Goal: Task Accomplishment & Management: Use online tool/utility

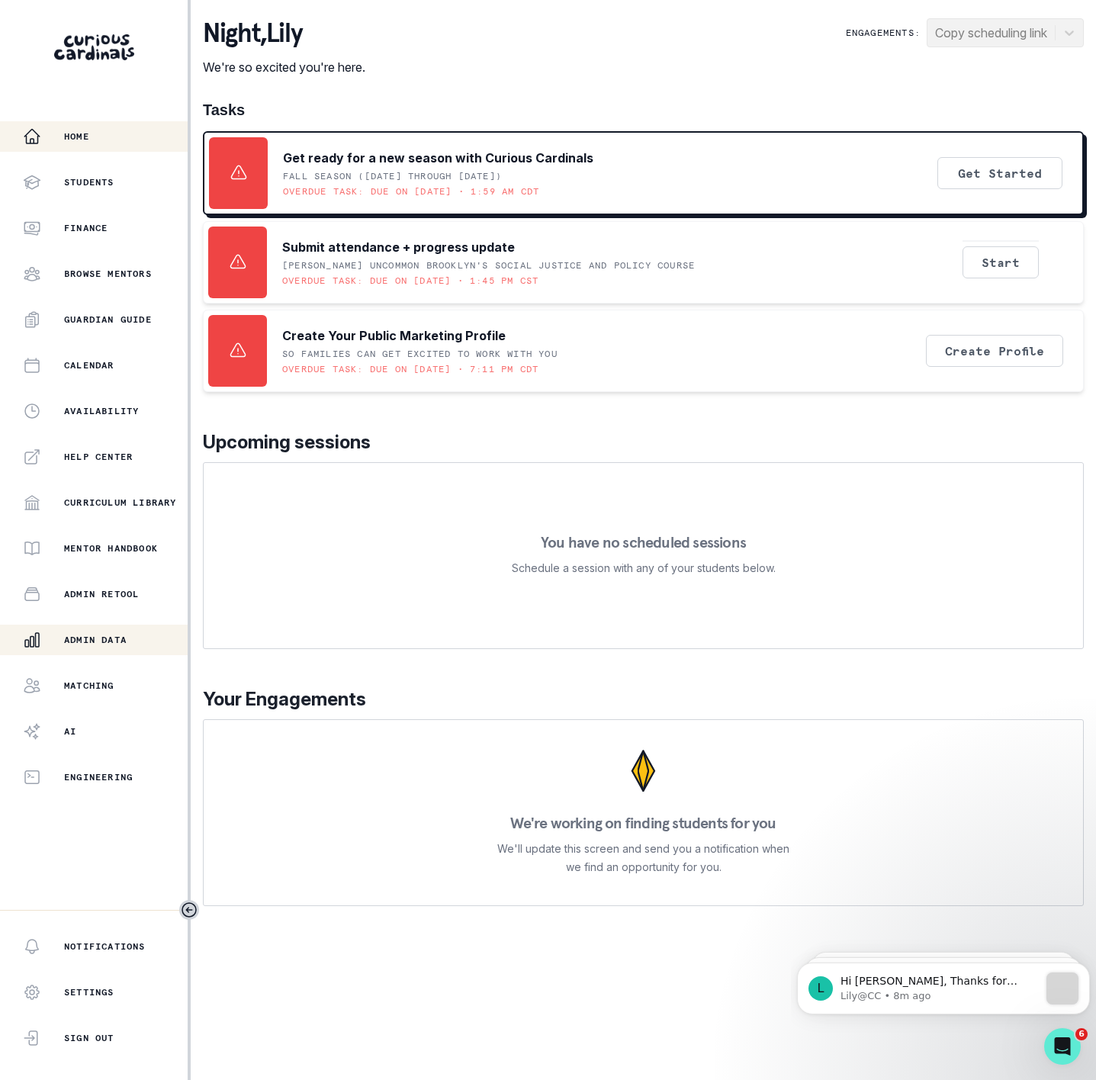
click at [73, 634] on p "Admin Data" at bounding box center [95, 640] width 63 height 12
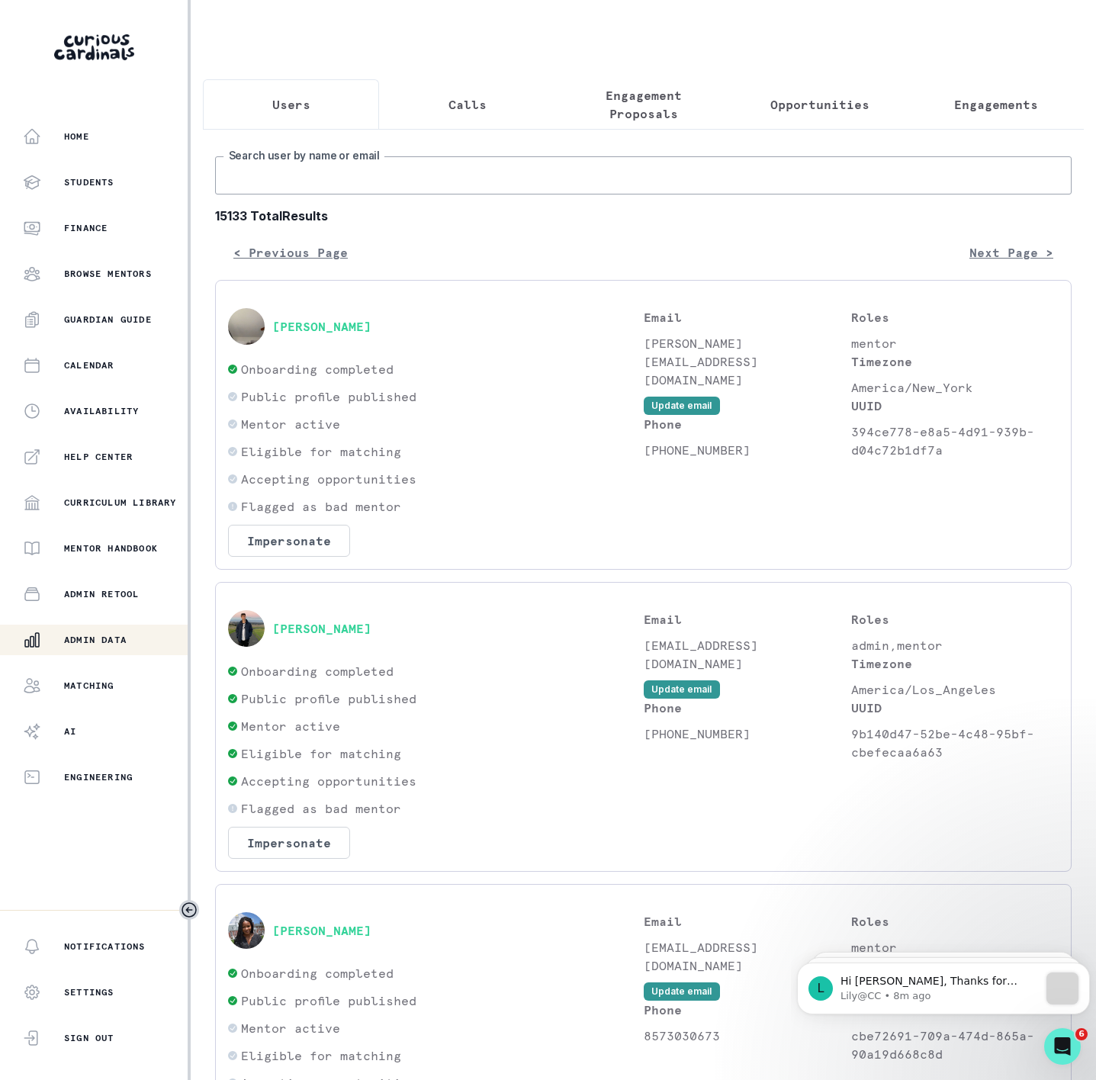
click at [333, 185] on input "Search user by name or email" at bounding box center [643, 175] width 857 height 38
click at [294, 184] on input "Search user by name or email" at bounding box center [643, 175] width 857 height 38
paste input "[PERSON_NAME]"
type input "[PERSON_NAME]"
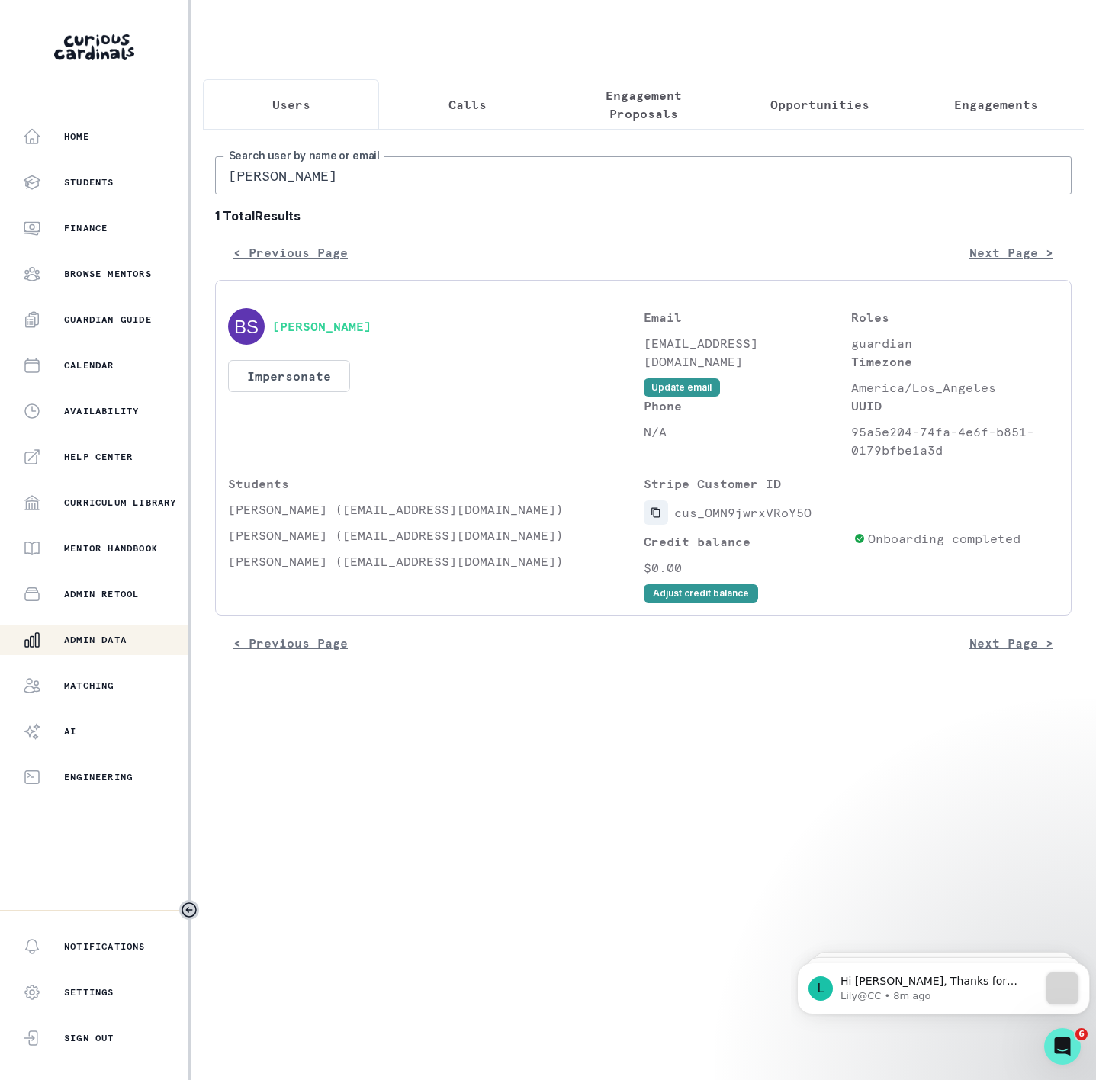
click at [659, 518] on icon "Copied to clipboard" at bounding box center [655, 513] width 8 height 10
click at [973, 98] on p "Engagements" at bounding box center [996, 104] width 84 height 18
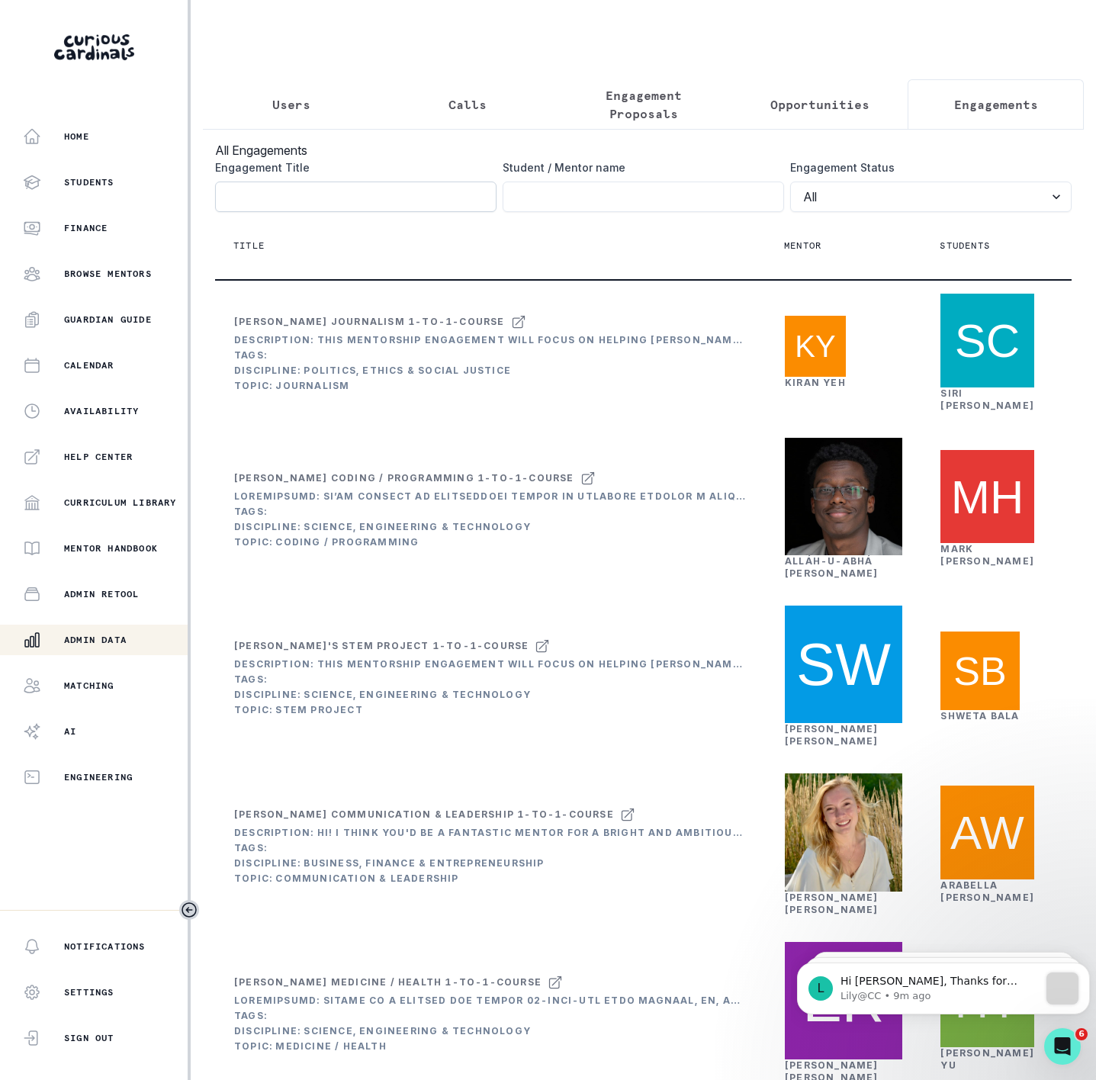
click at [332, 212] on input "Engagement Title" at bounding box center [355, 197] width 281 height 31
paste input "[PERSON_NAME]'s K-5 Grade Math tutoring"
click button "submit" at bounding box center [0, 0] width 0 height 0
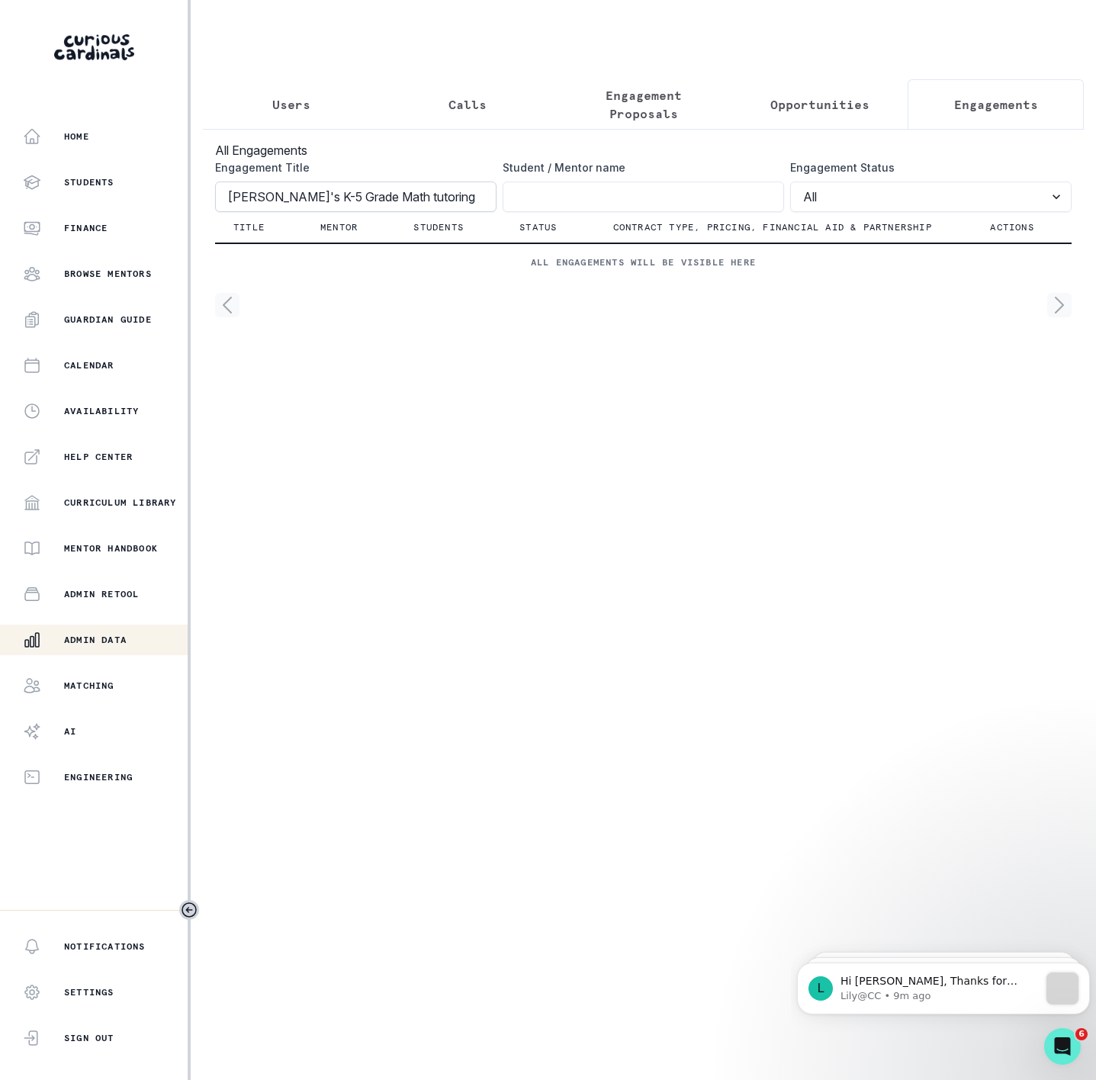
click at [232, 209] on input "[PERSON_NAME]'s K-5 Grade Math tutoring" at bounding box center [355, 197] width 281 height 31
type input "[PERSON_NAME]'s K-5 Grade Math tutoring"
click button "submit" at bounding box center [0, 0] width 0 height 0
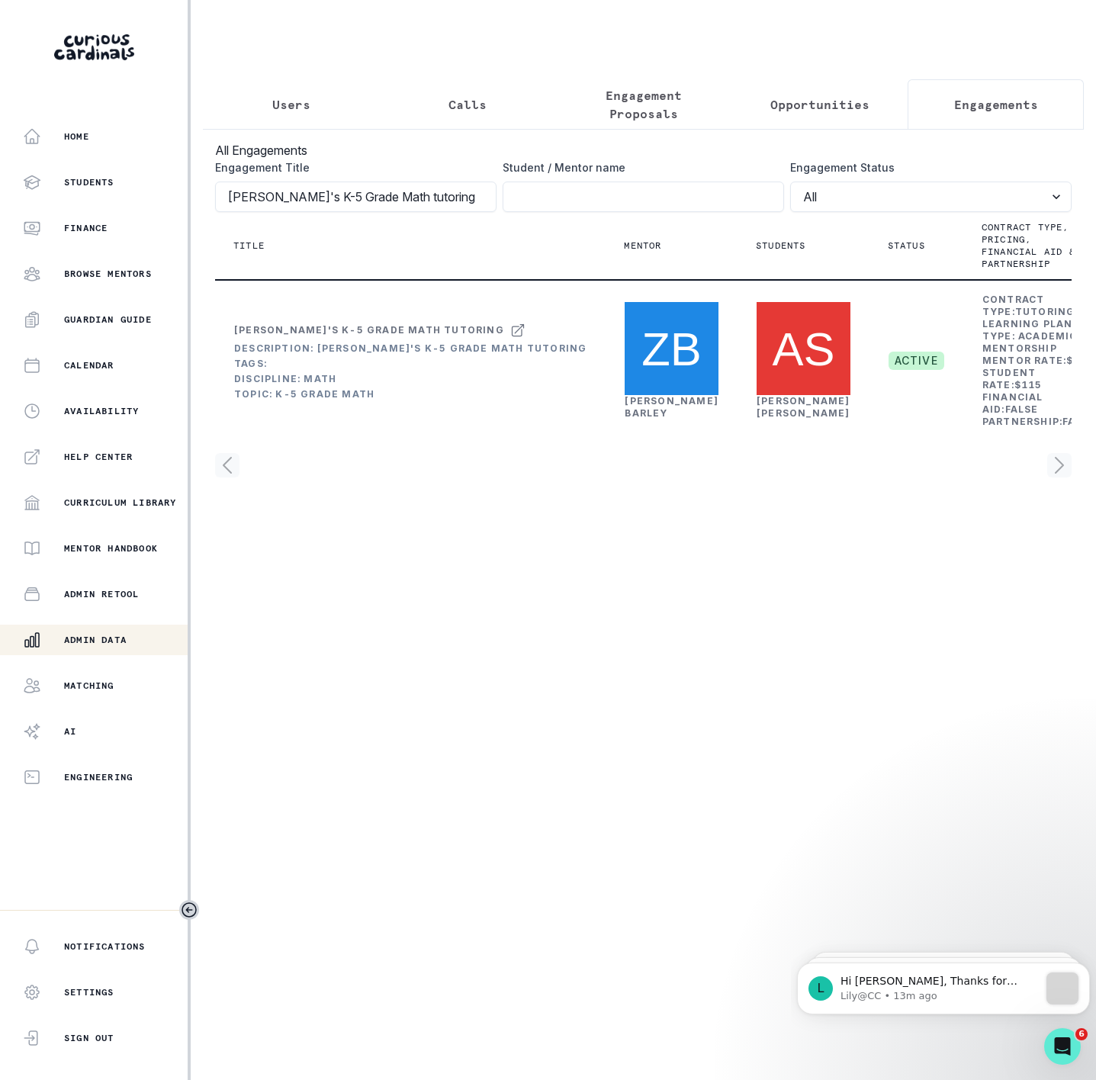
click at [302, 111] on p "Users" at bounding box center [291, 104] width 38 height 18
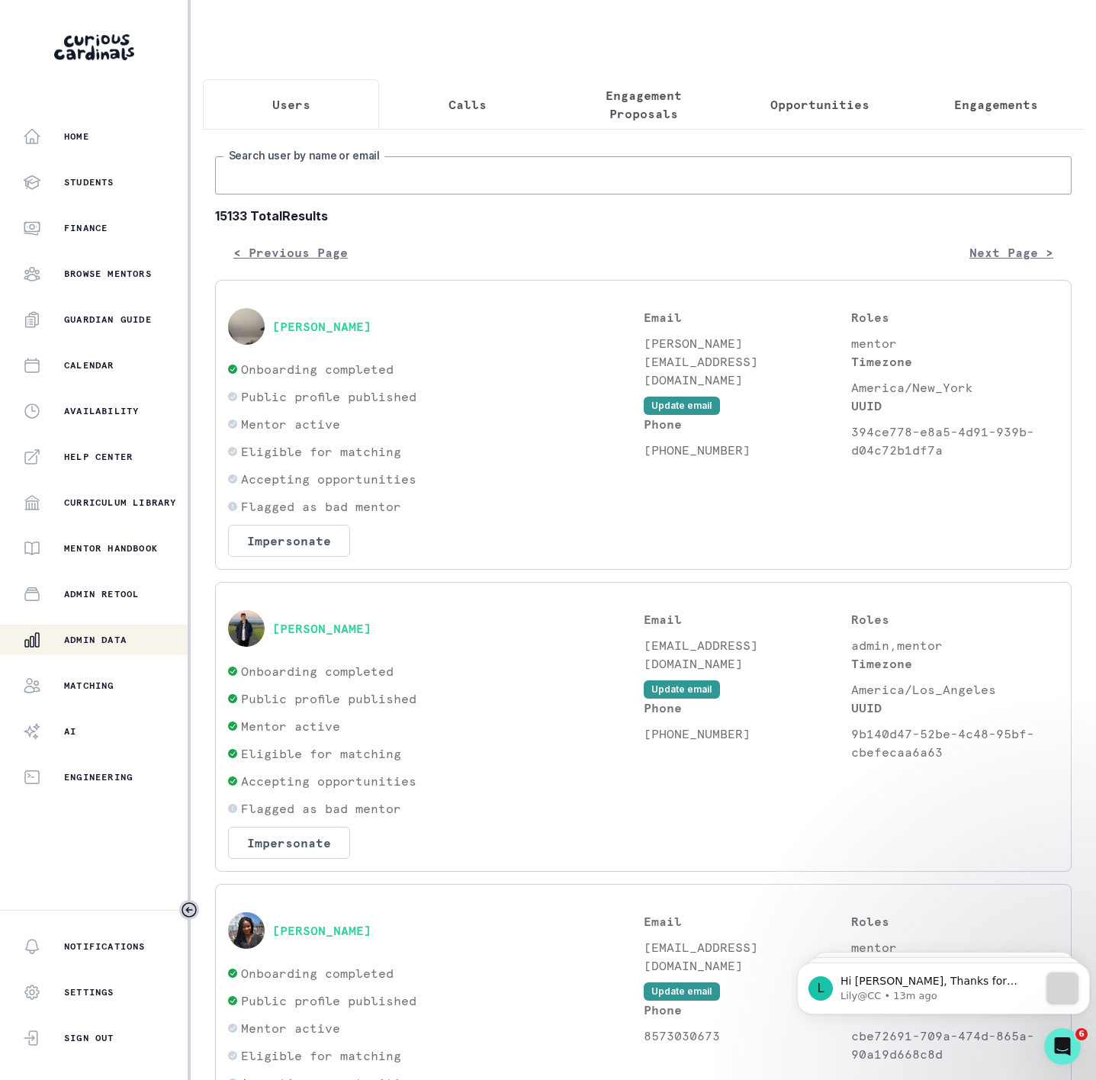
click at [307, 195] on input "Search user by name or email" at bounding box center [643, 175] width 857 height 38
paste input "[PERSON_NAME]"
type input "[PERSON_NAME]"
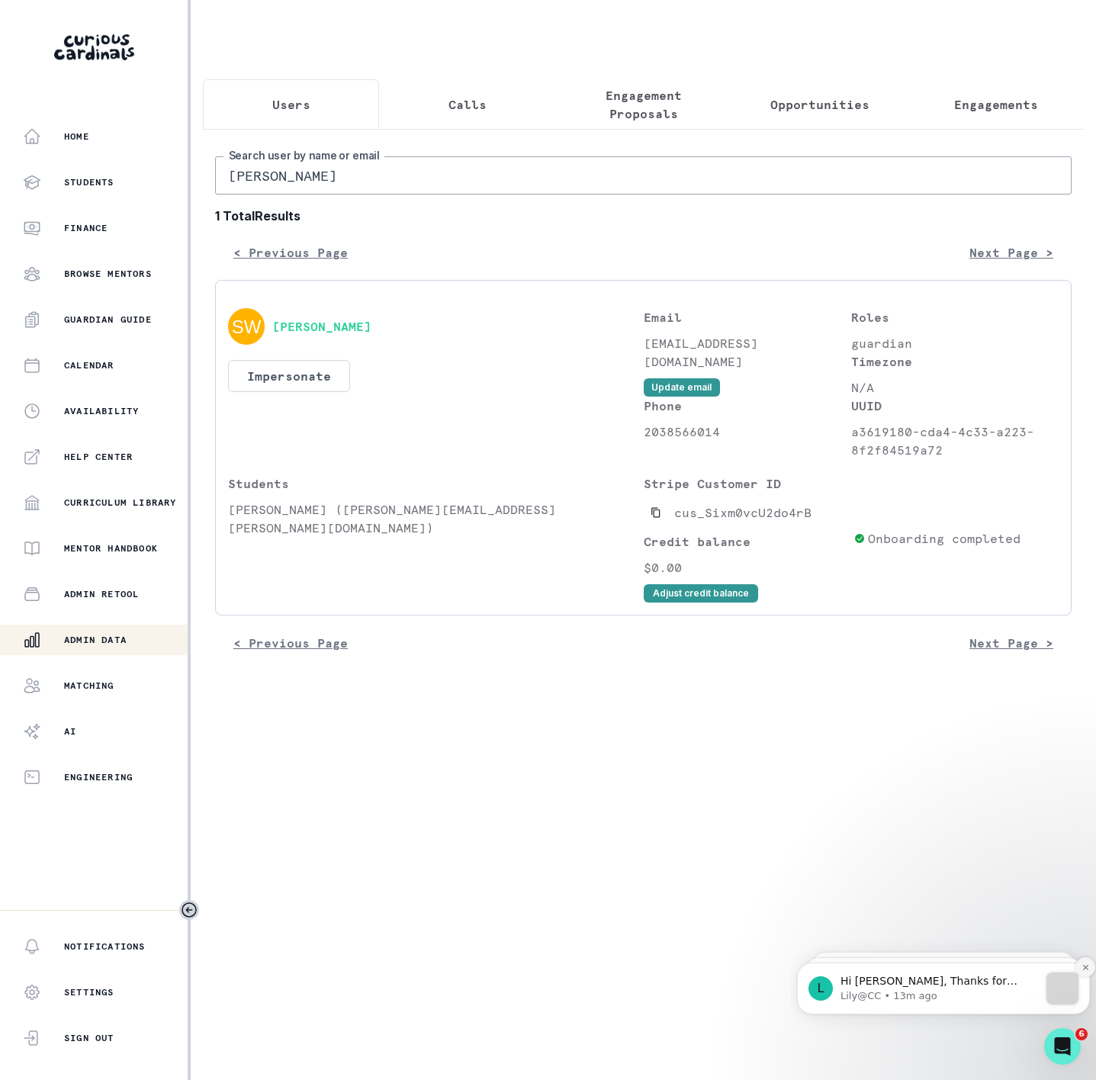
click at [1086, 963] on icon "Dismiss notification" at bounding box center [1086, 967] width 8 height 8
click at [1082, 971] on button "Dismiss notification" at bounding box center [1086, 969] width 20 height 20
click at [1082, 971] on icon "Dismiss notification" at bounding box center [1086, 968] width 8 height 8
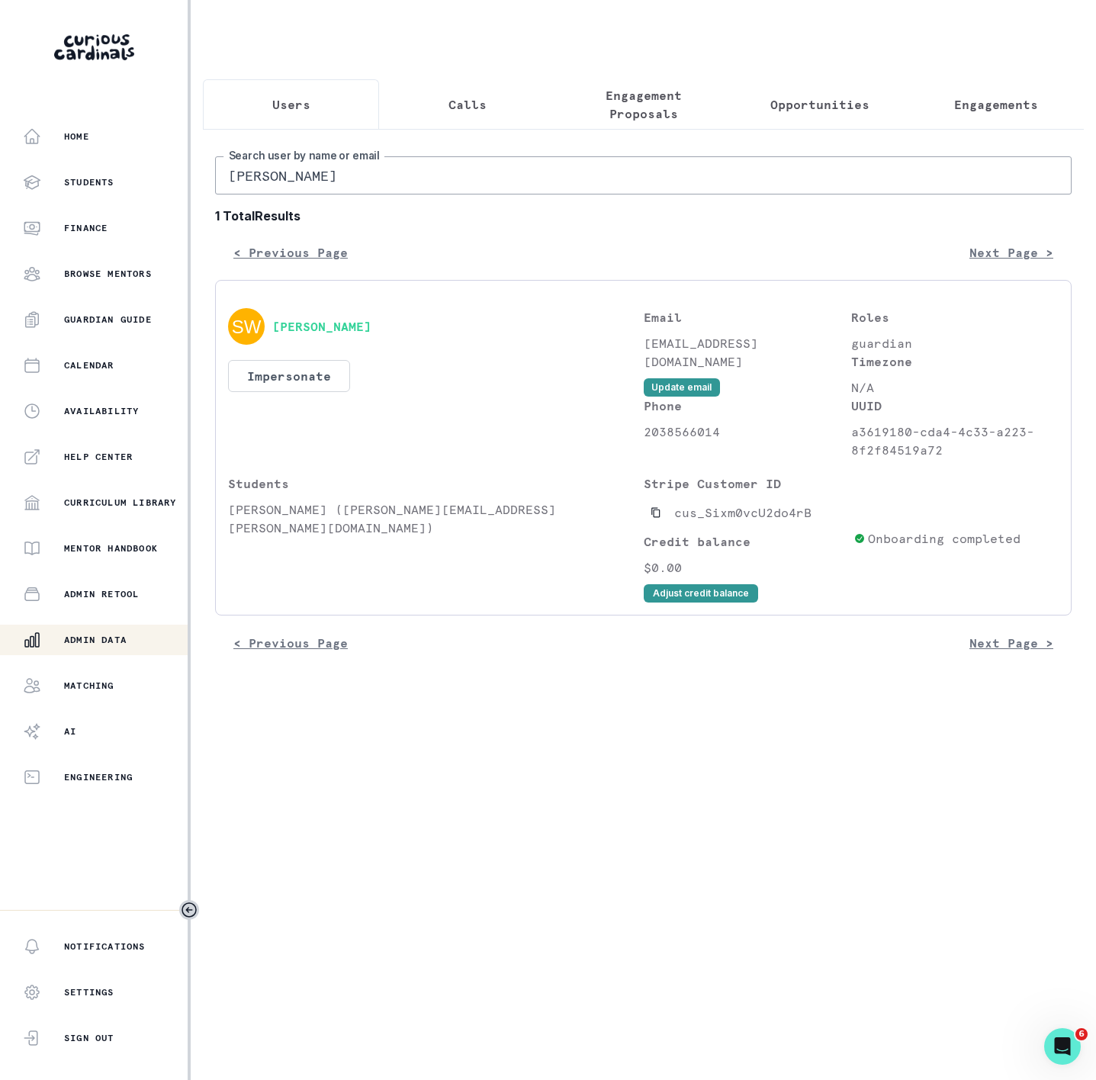
click at [369, 195] on input "[PERSON_NAME]" at bounding box center [643, 175] width 857 height 38
click at [304, 392] on button "Impersonate" at bounding box center [289, 376] width 122 height 32
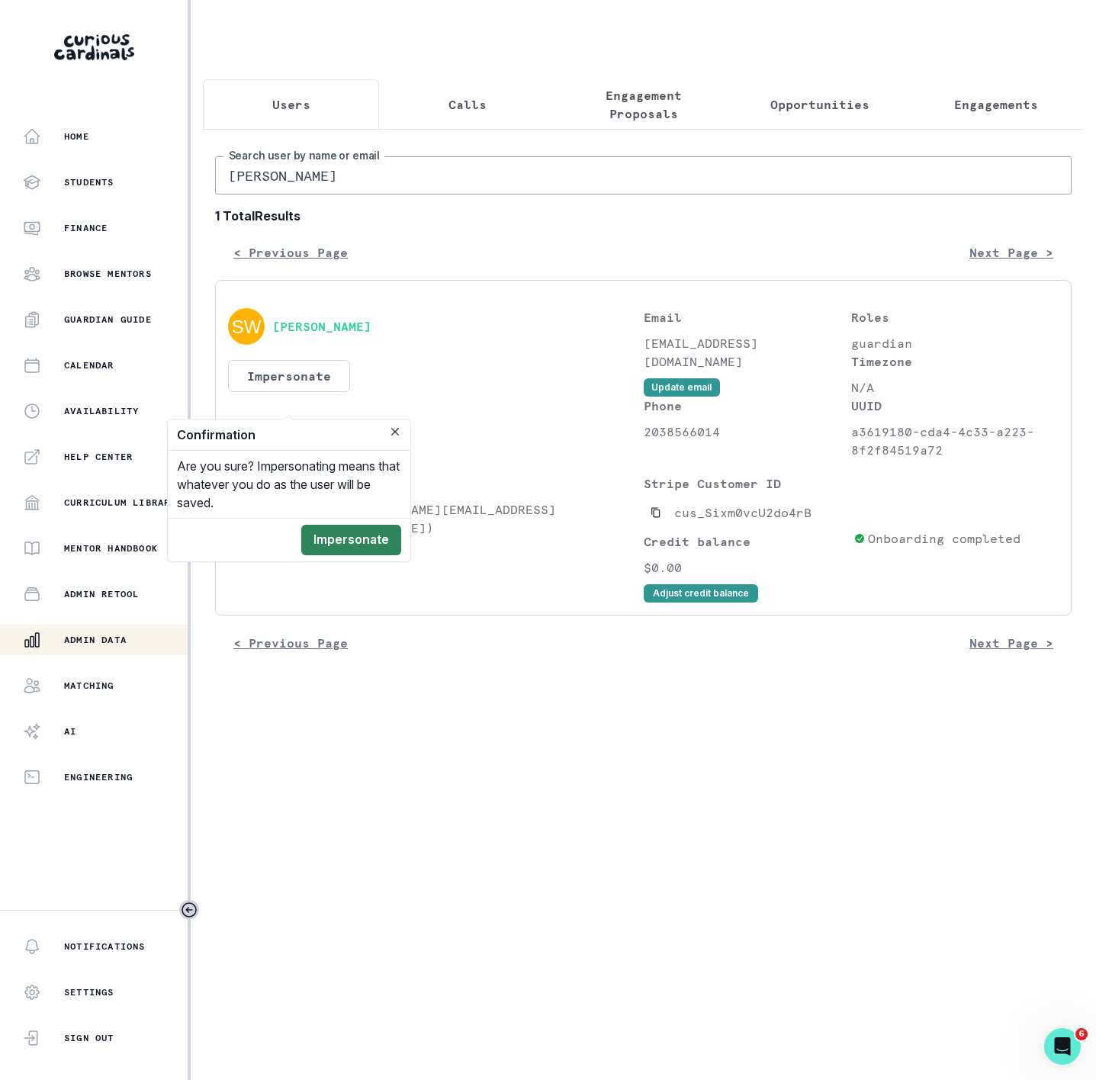
click at [323, 526] on button "Impersonate" at bounding box center [351, 540] width 100 height 31
